Goal: Task Accomplishment & Management: Use online tool/utility

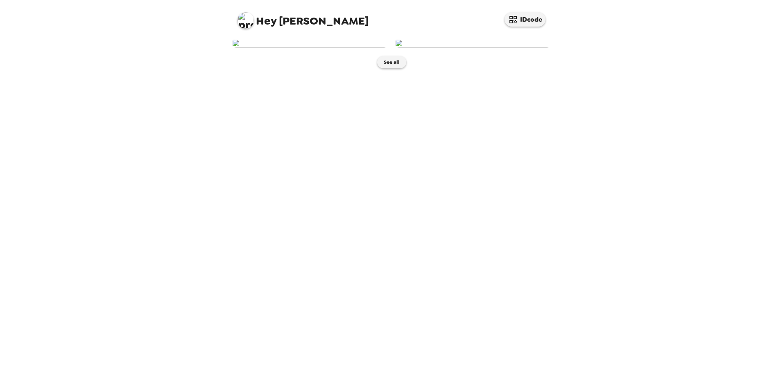
click at [355, 48] on img at bounding box center [310, 43] width 156 height 9
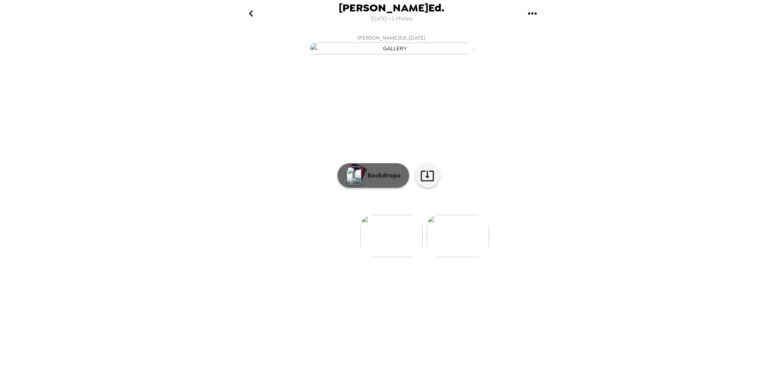
click at [385, 188] on button "Backdrops" at bounding box center [373, 175] width 72 height 25
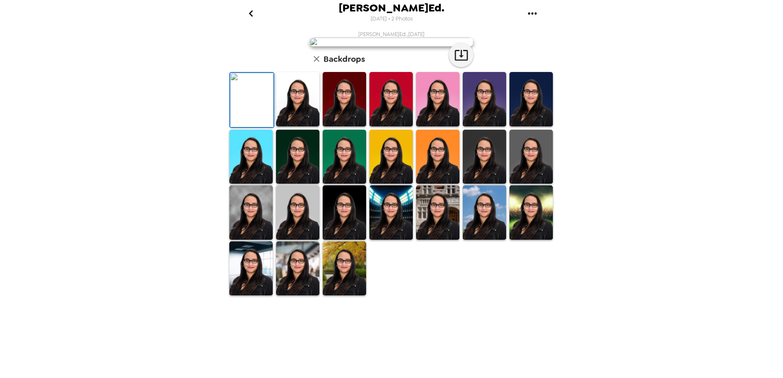
scroll to position [113, 0]
click at [482, 184] on img at bounding box center [484, 157] width 43 height 54
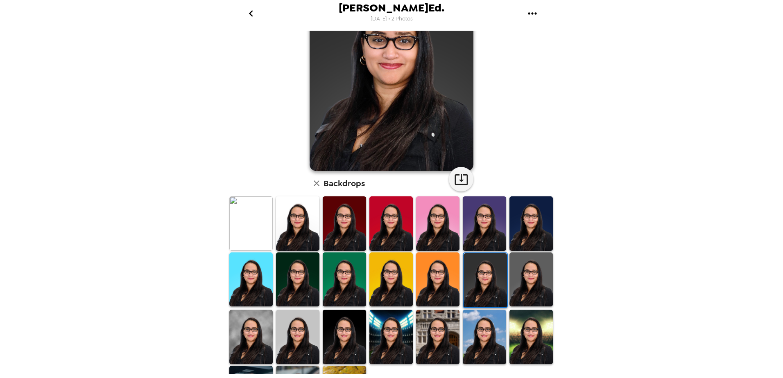
scroll to position [32, 0]
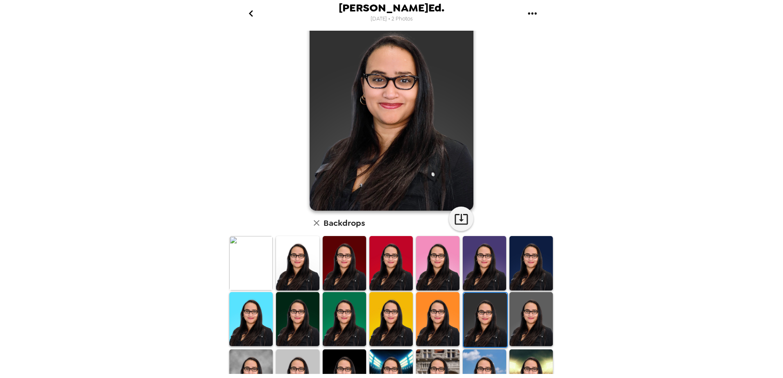
click at [393, 315] on img at bounding box center [390, 319] width 43 height 54
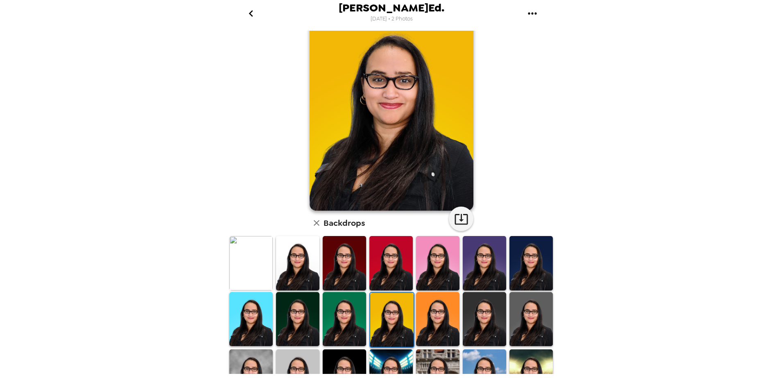
click at [351, 316] on img at bounding box center [344, 319] width 43 height 54
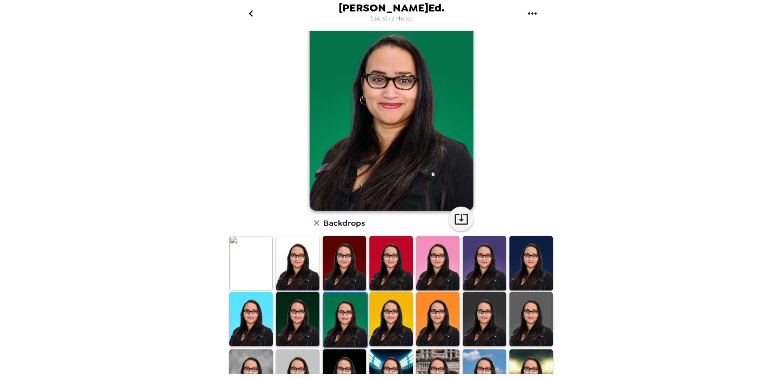
click at [304, 317] on img at bounding box center [297, 319] width 43 height 54
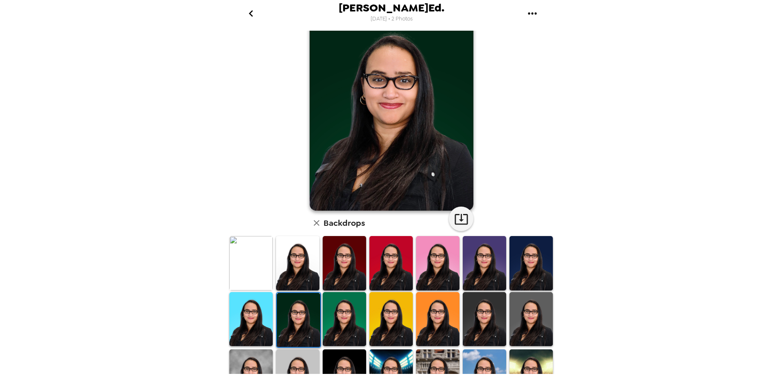
click at [257, 318] on img at bounding box center [250, 319] width 43 height 54
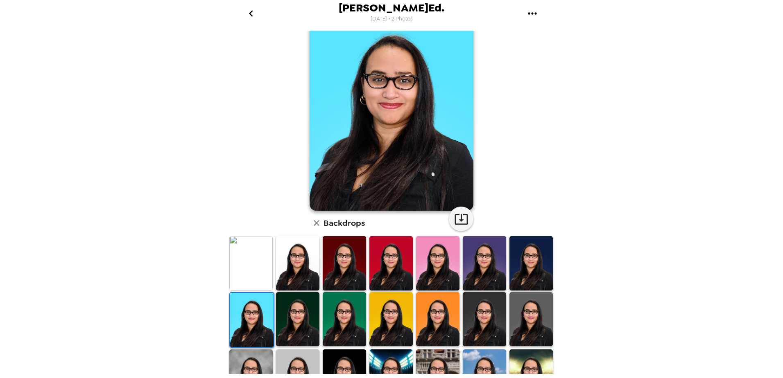
click at [254, 276] on img at bounding box center [250, 263] width 43 height 54
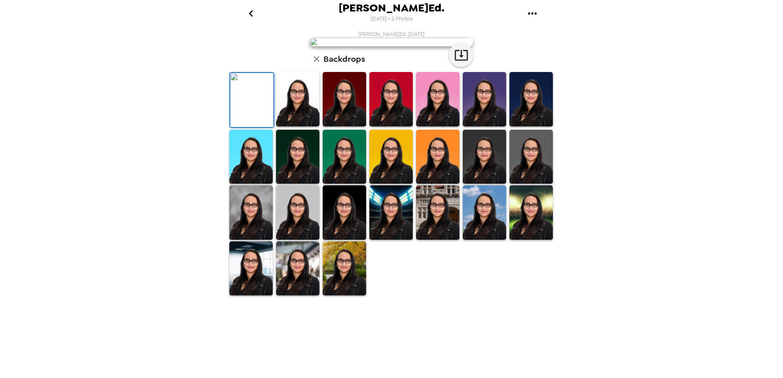
click at [287, 127] on img at bounding box center [297, 99] width 43 height 54
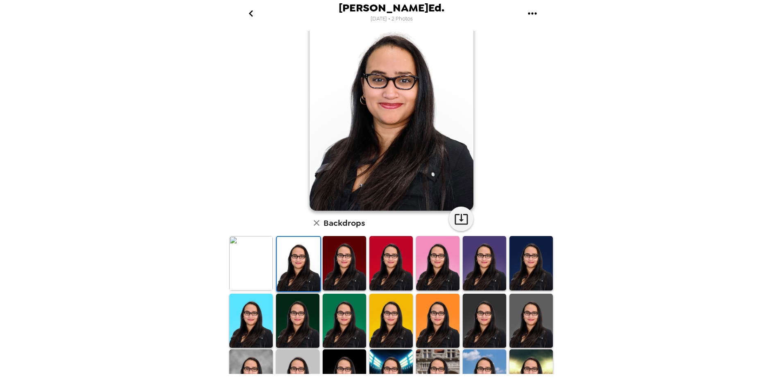
click at [335, 270] on img at bounding box center [344, 263] width 43 height 54
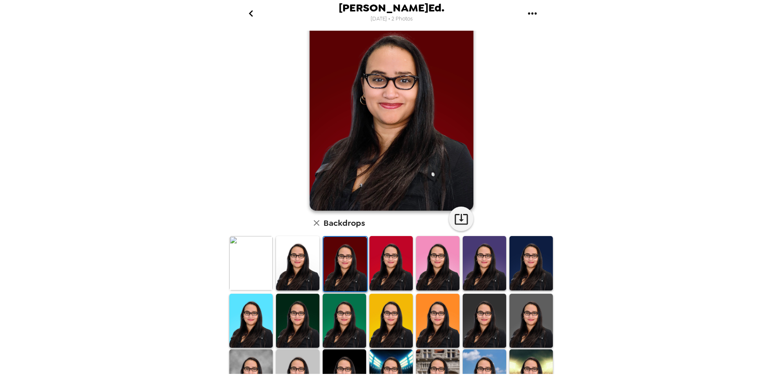
click at [403, 273] on img at bounding box center [390, 263] width 43 height 54
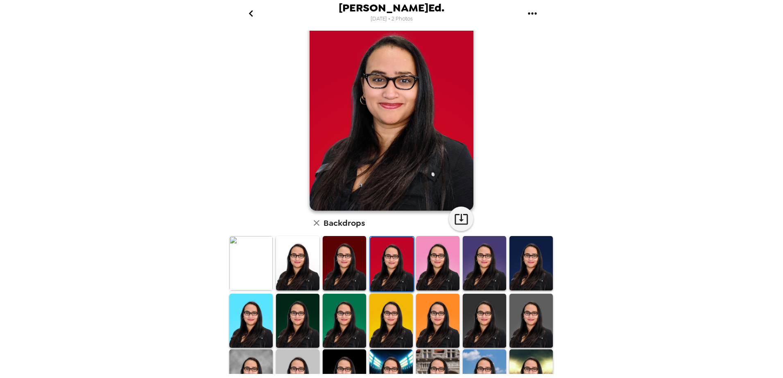
click at [428, 271] on img at bounding box center [437, 263] width 43 height 54
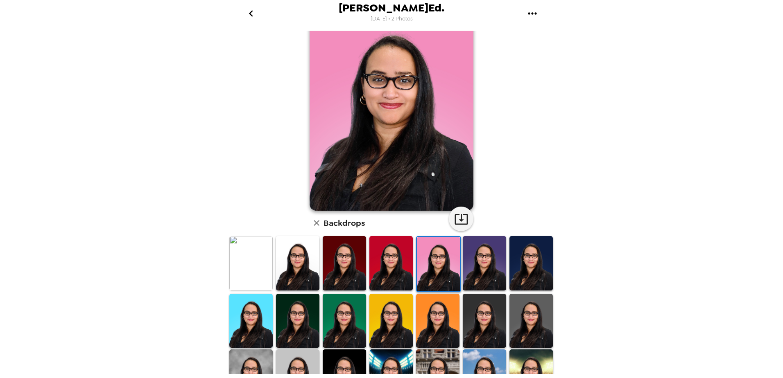
click at [464, 270] on img at bounding box center [484, 263] width 43 height 54
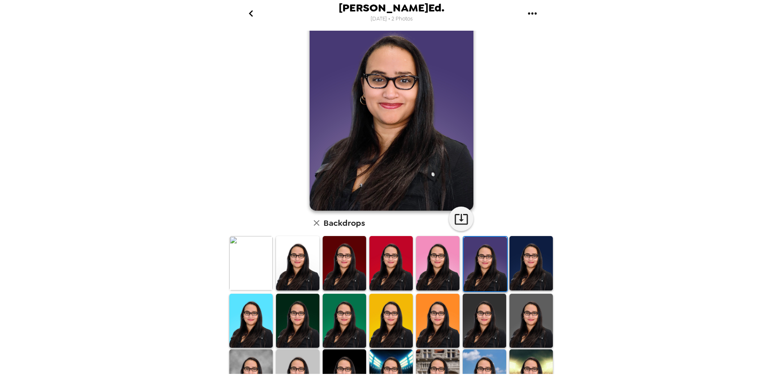
click at [527, 272] on img at bounding box center [530, 263] width 43 height 54
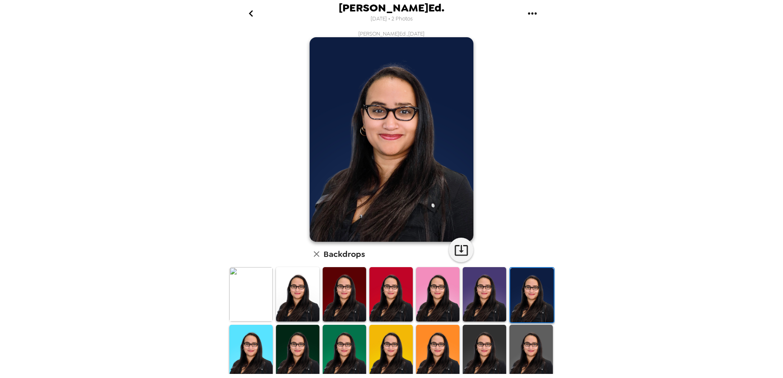
scroll to position [0, 0]
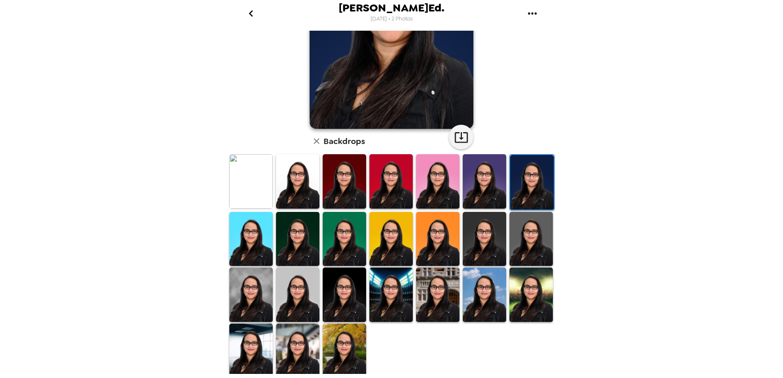
click at [527, 250] on img at bounding box center [530, 239] width 43 height 54
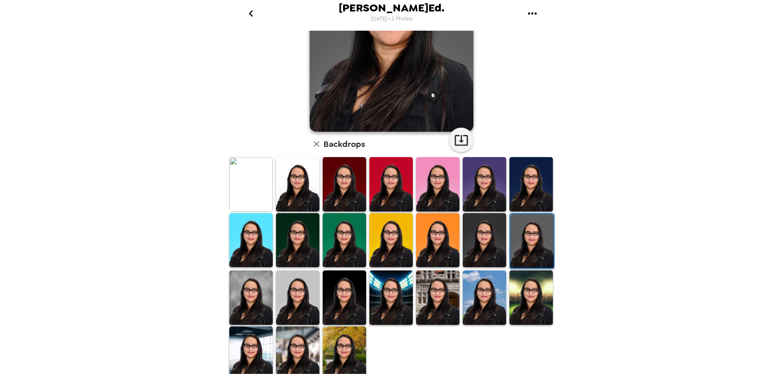
scroll to position [113, 0]
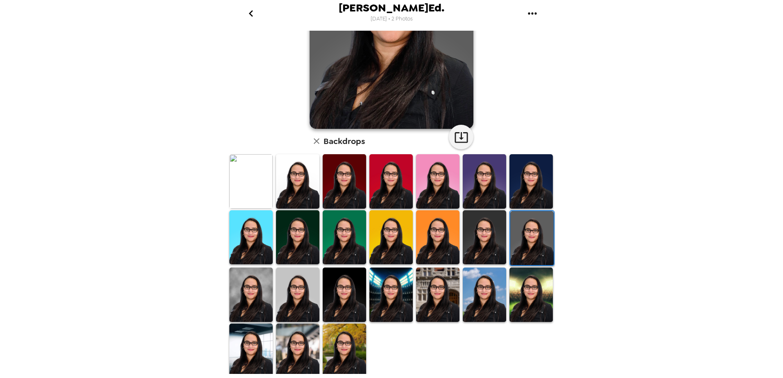
click at [532, 308] on img at bounding box center [530, 295] width 43 height 54
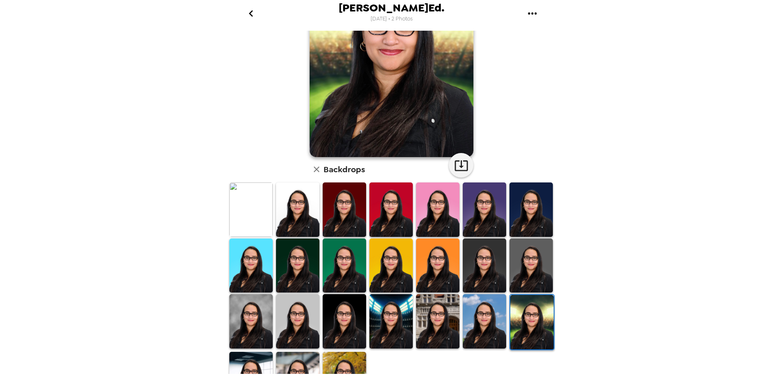
scroll to position [72, 0]
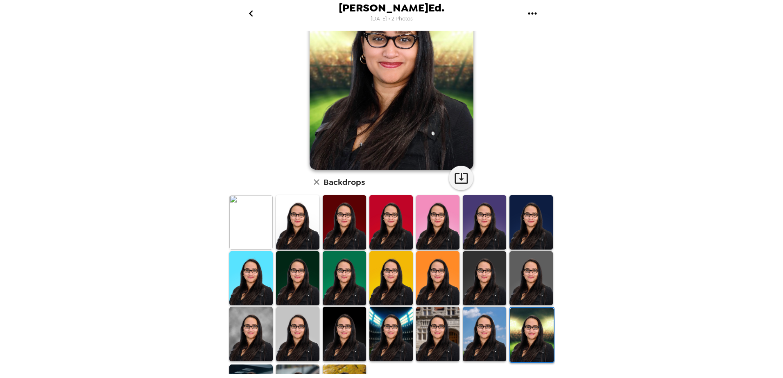
click at [435, 336] on img at bounding box center [437, 334] width 43 height 54
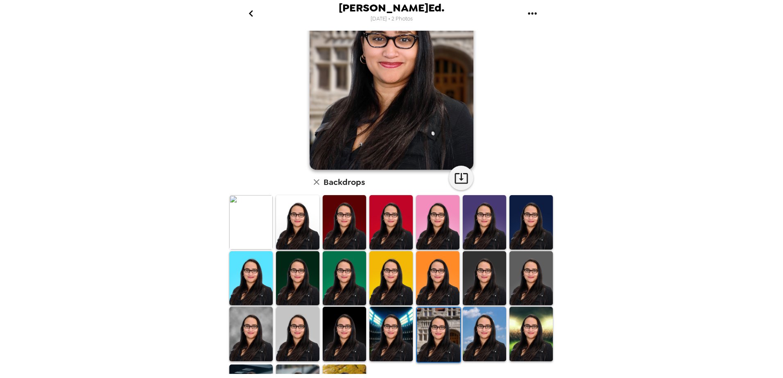
scroll to position [113, 0]
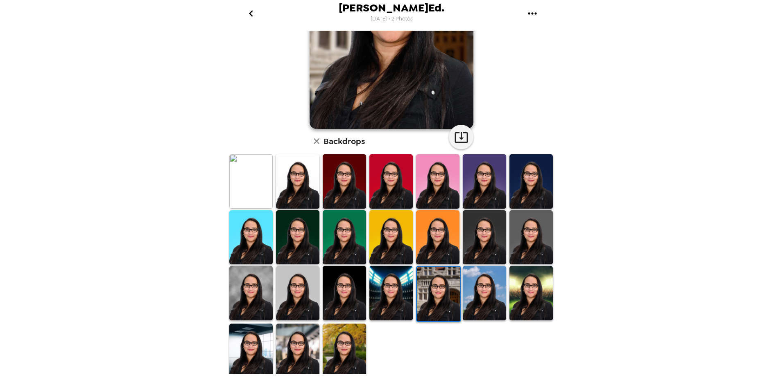
click at [483, 289] on img at bounding box center [484, 293] width 43 height 54
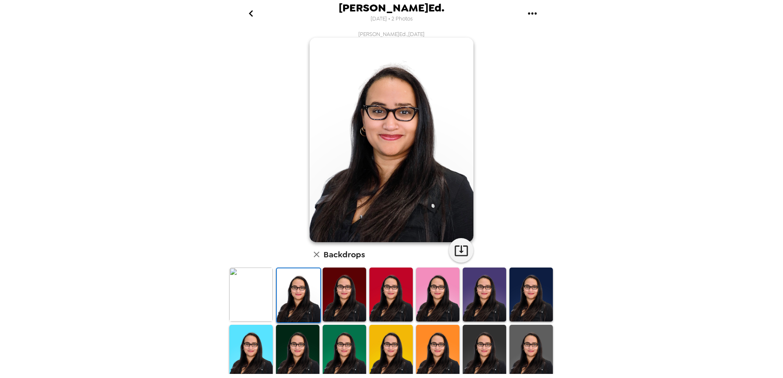
scroll to position [32, 0]
